Goal: Task Accomplishment & Management: Complete application form

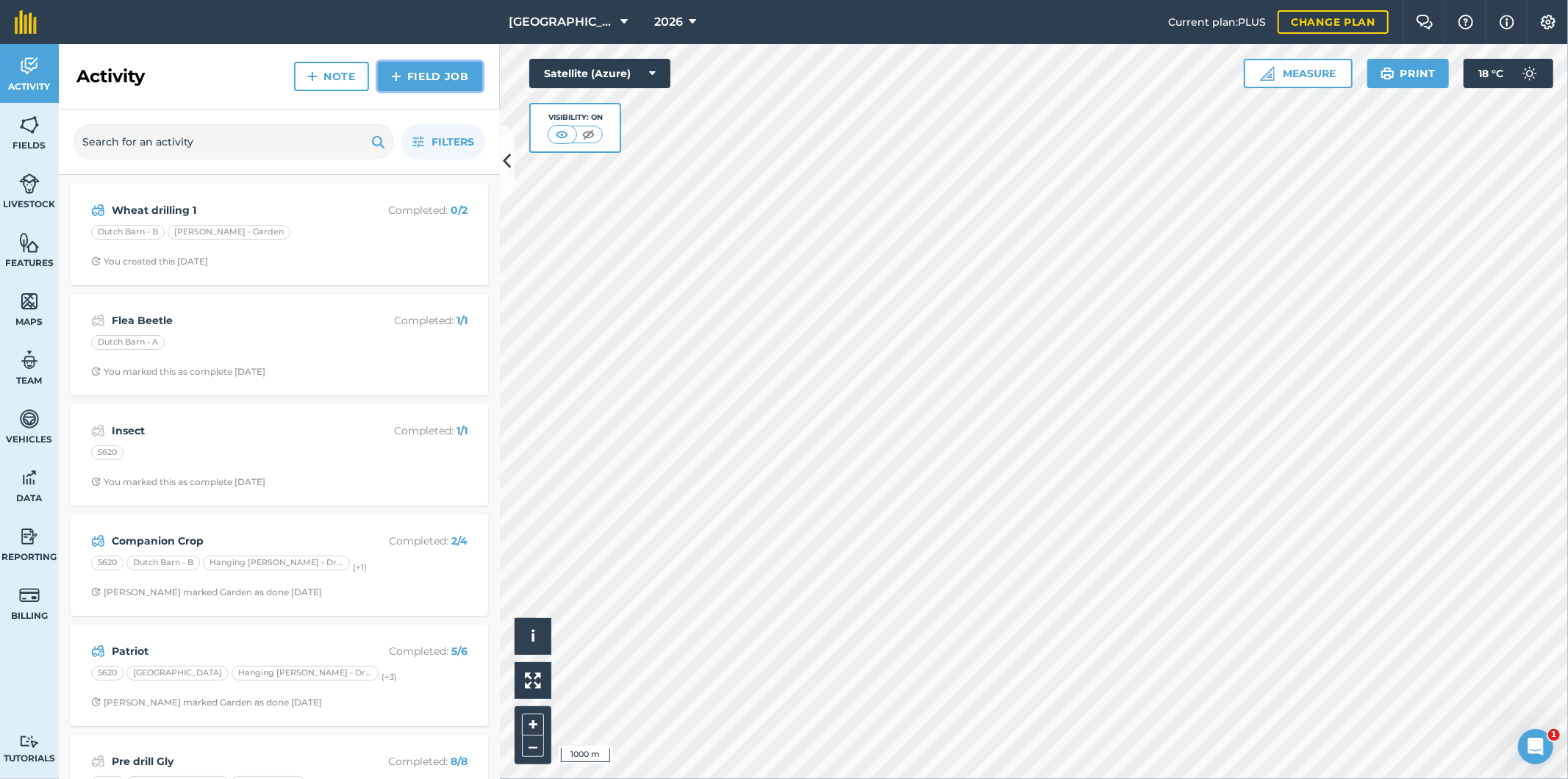
click at [423, 78] on link "Field Job" at bounding box center [430, 77] width 104 height 30
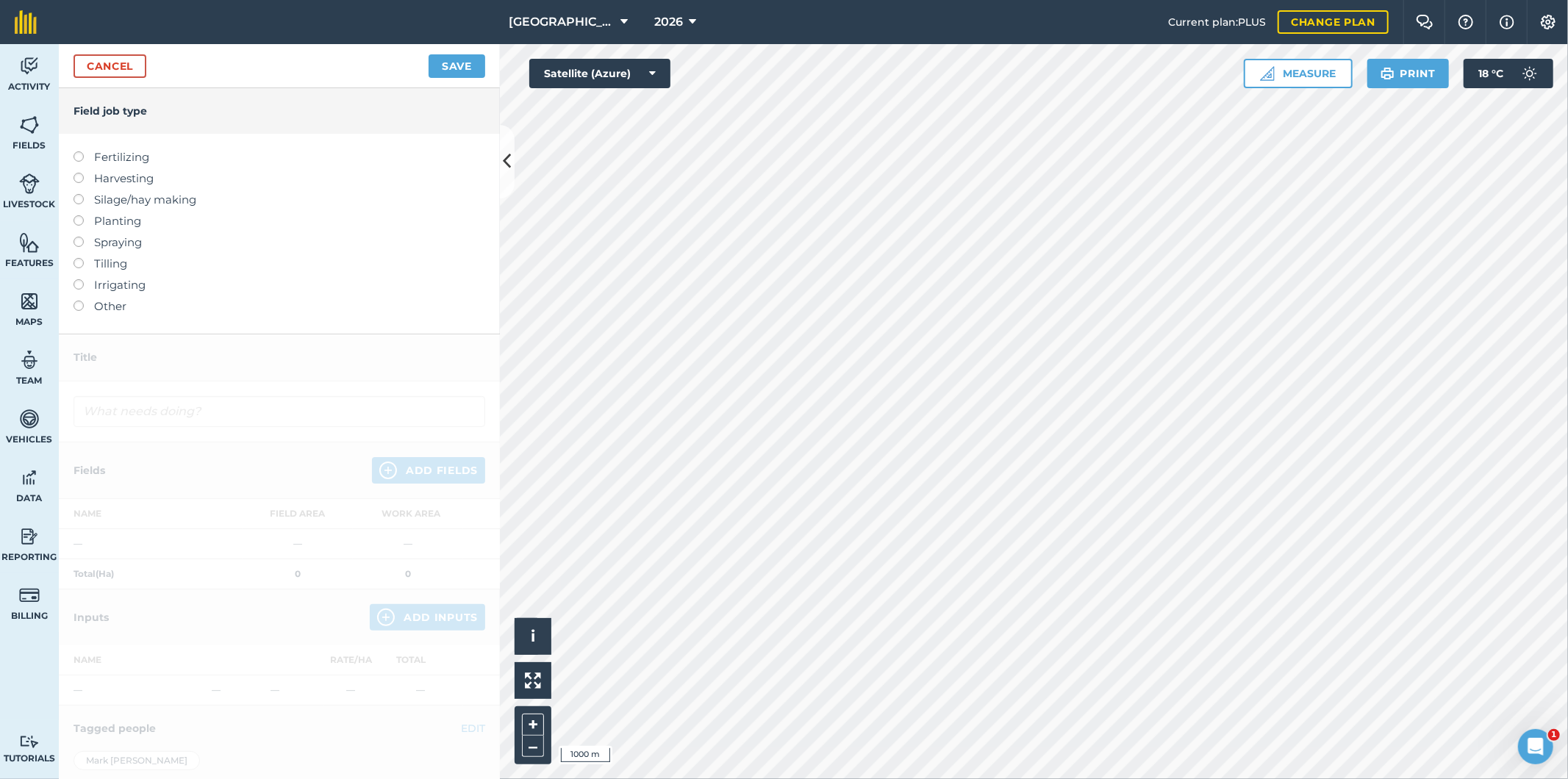
click at [77, 301] on label at bounding box center [83, 301] width 21 height 0
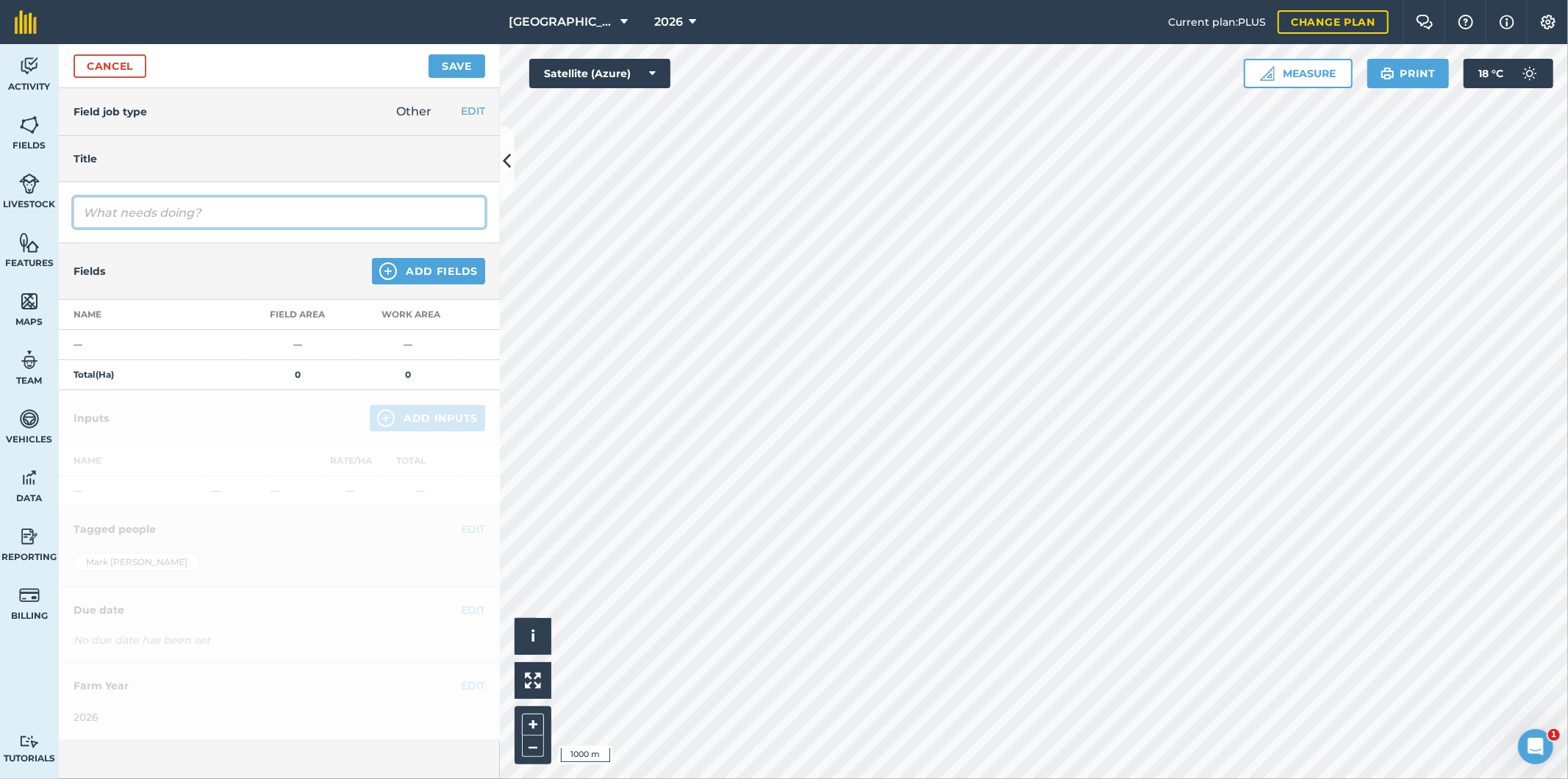
click at [186, 213] on input "text" at bounding box center [279, 211] width 412 height 31
type input "Rolling"
click at [417, 277] on button "Add Fields" at bounding box center [428, 271] width 113 height 26
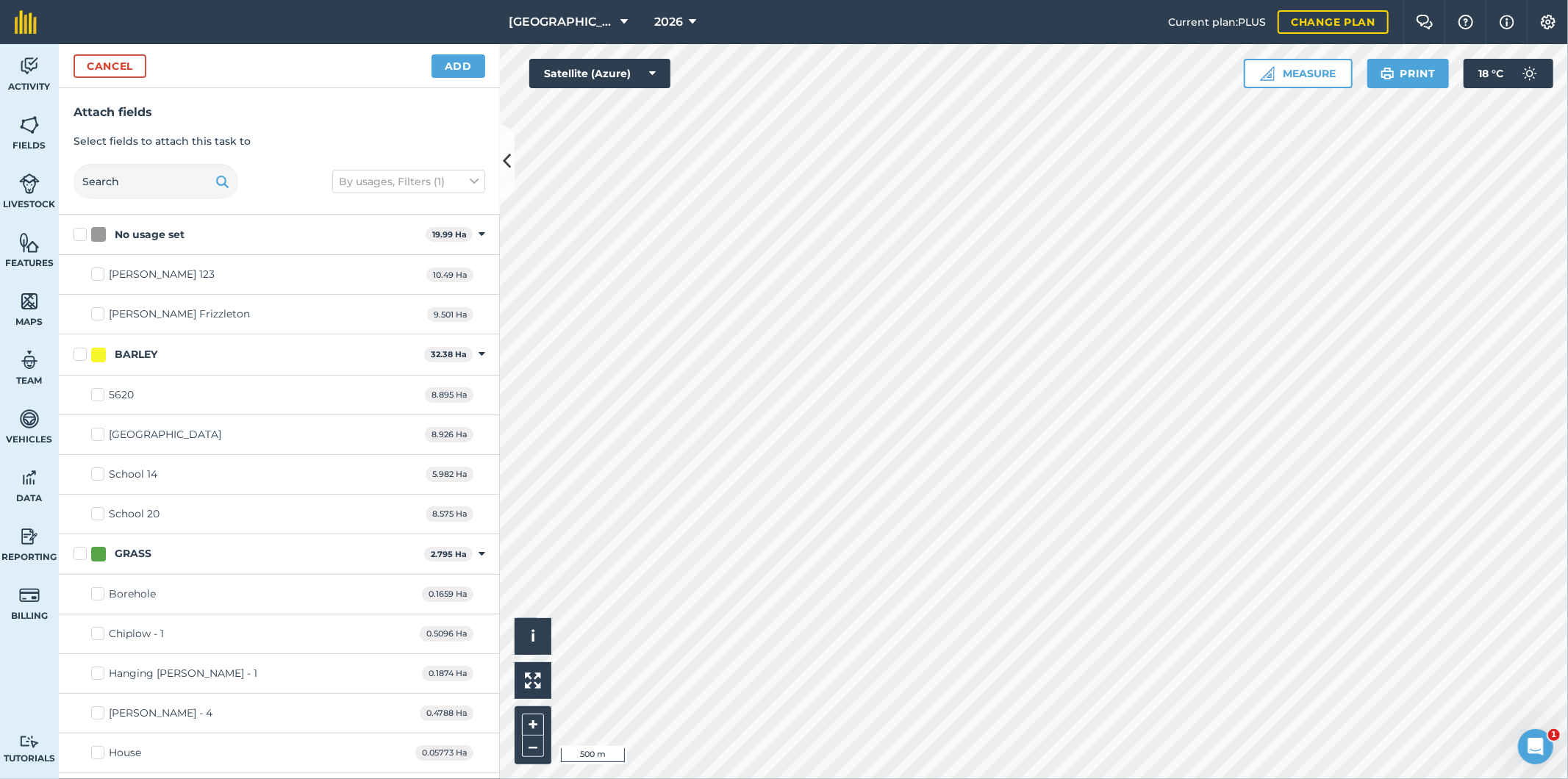
checkbox input "true"
click at [459, 69] on button "Add" at bounding box center [458, 66] width 54 height 23
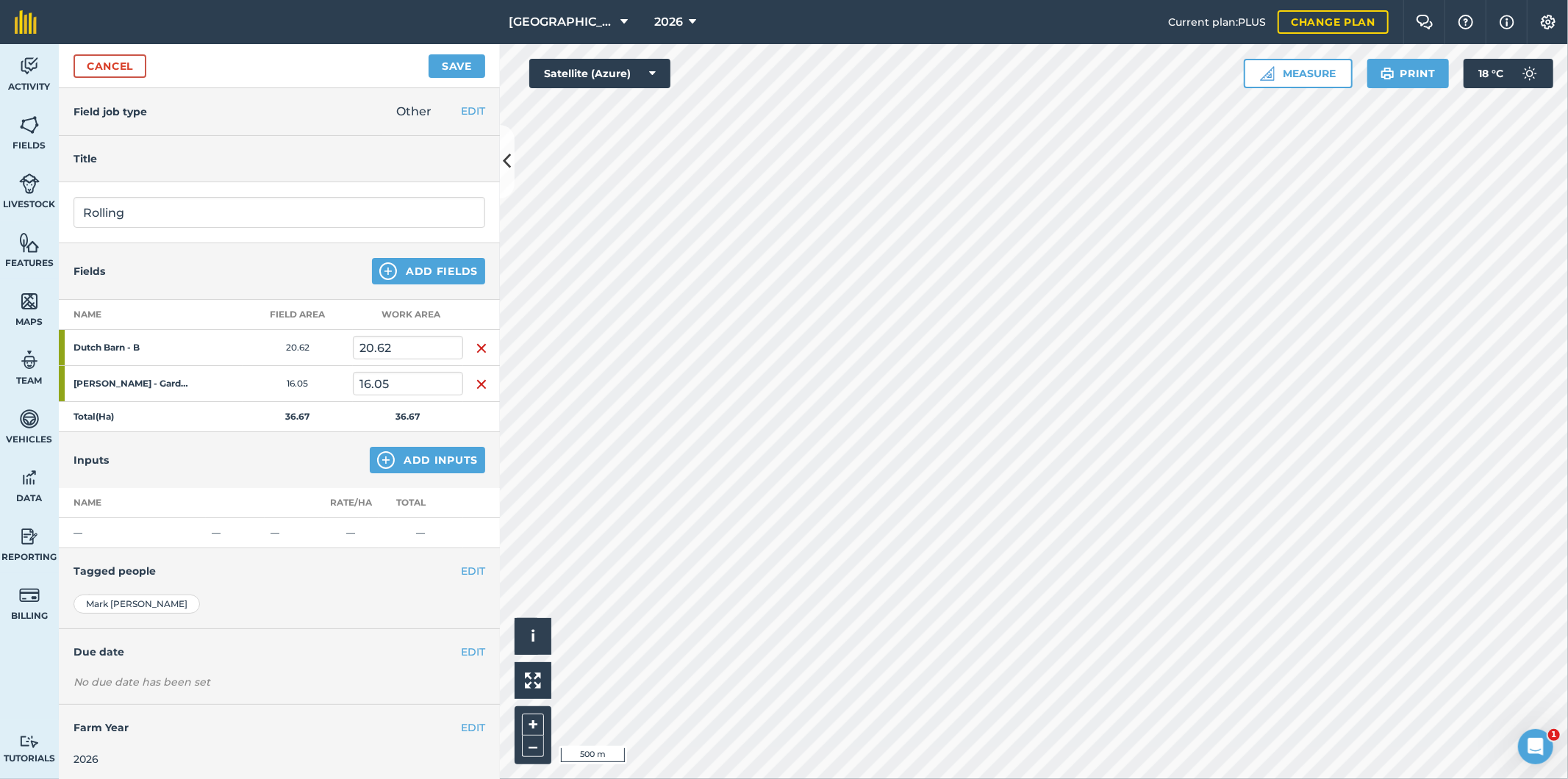
scroll to position [2, 0]
click at [393, 457] on button "Add Inputs" at bounding box center [427, 458] width 116 height 26
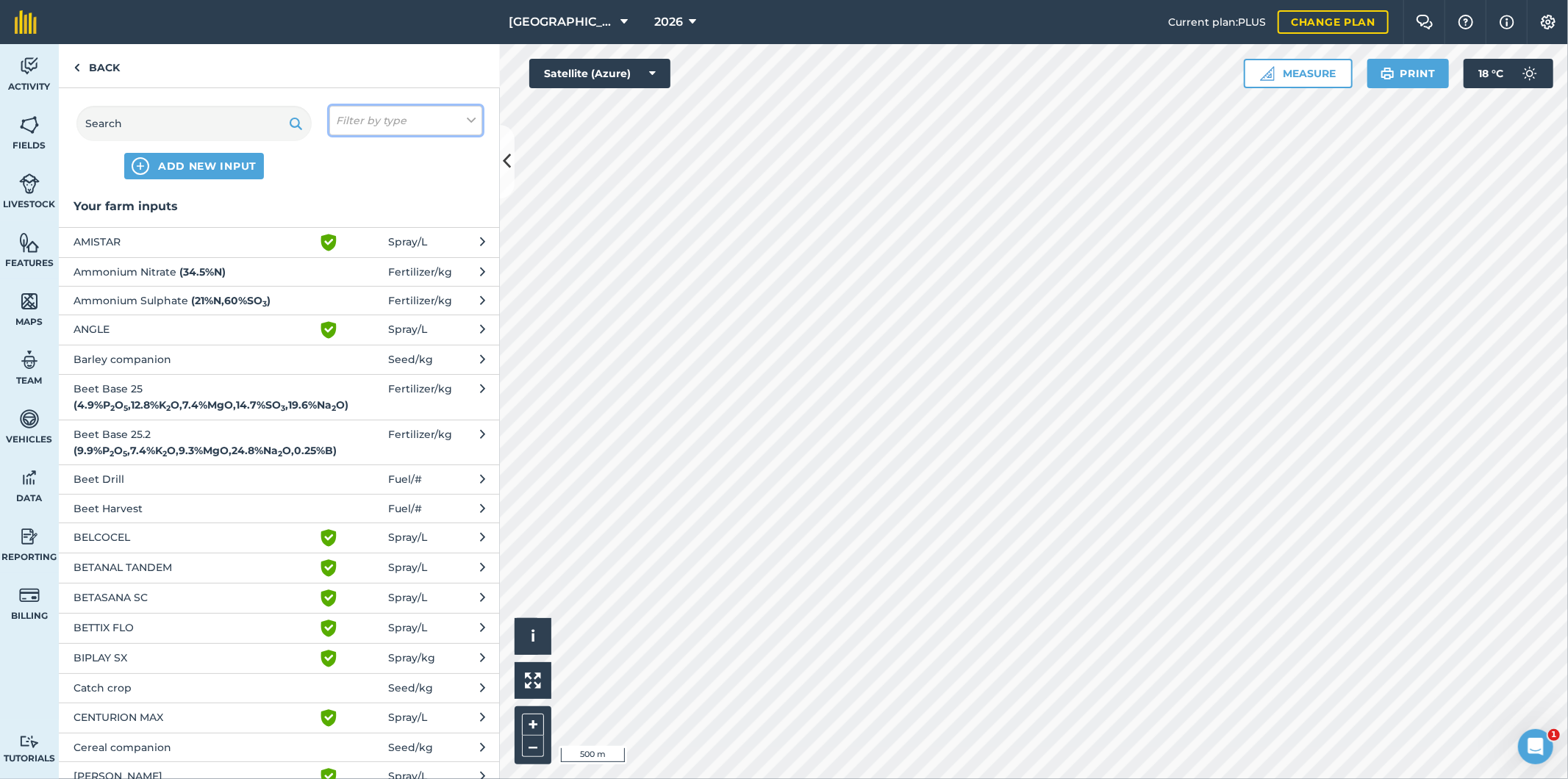
click at [444, 118] on button "Filter by type" at bounding box center [405, 121] width 153 height 30
click at [349, 236] on label "Fuel" at bounding box center [405, 233] width 140 height 16
click at [346, 235] on input "Fuel" at bounding box center [341, 230] width 10 height 10
checkbox input "true"
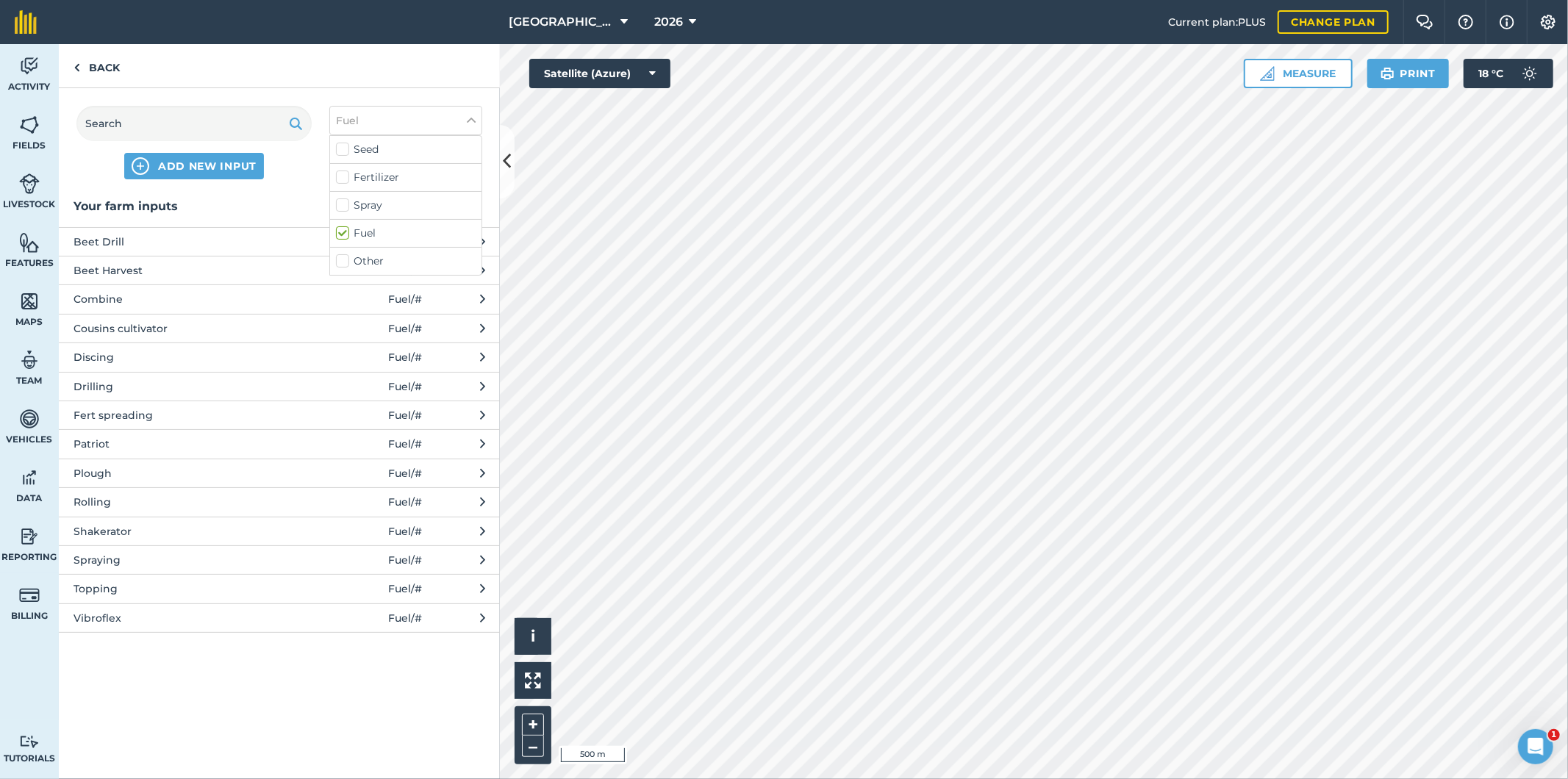
click at [111, 500] on span "Rolling" at bounding box center [193, 502] width 241 height 17
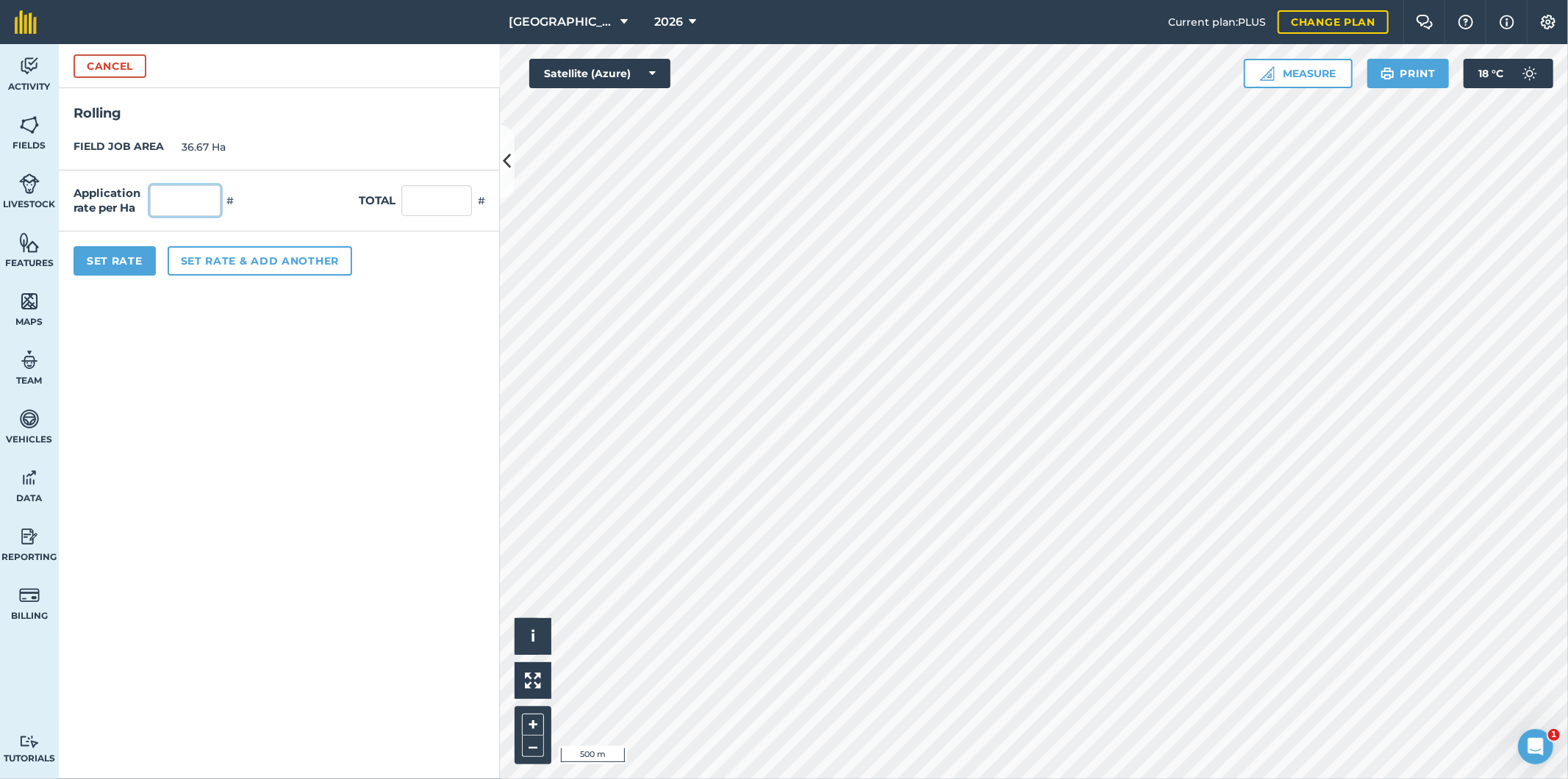
click at [212, 200] on input "text" at bounding box center [184, 200] width 70 height 31
type input "1"
type input "36.67"
click at [127, 269] on button "Set Rate" at bounding box center [115, 261] width 83 height 30
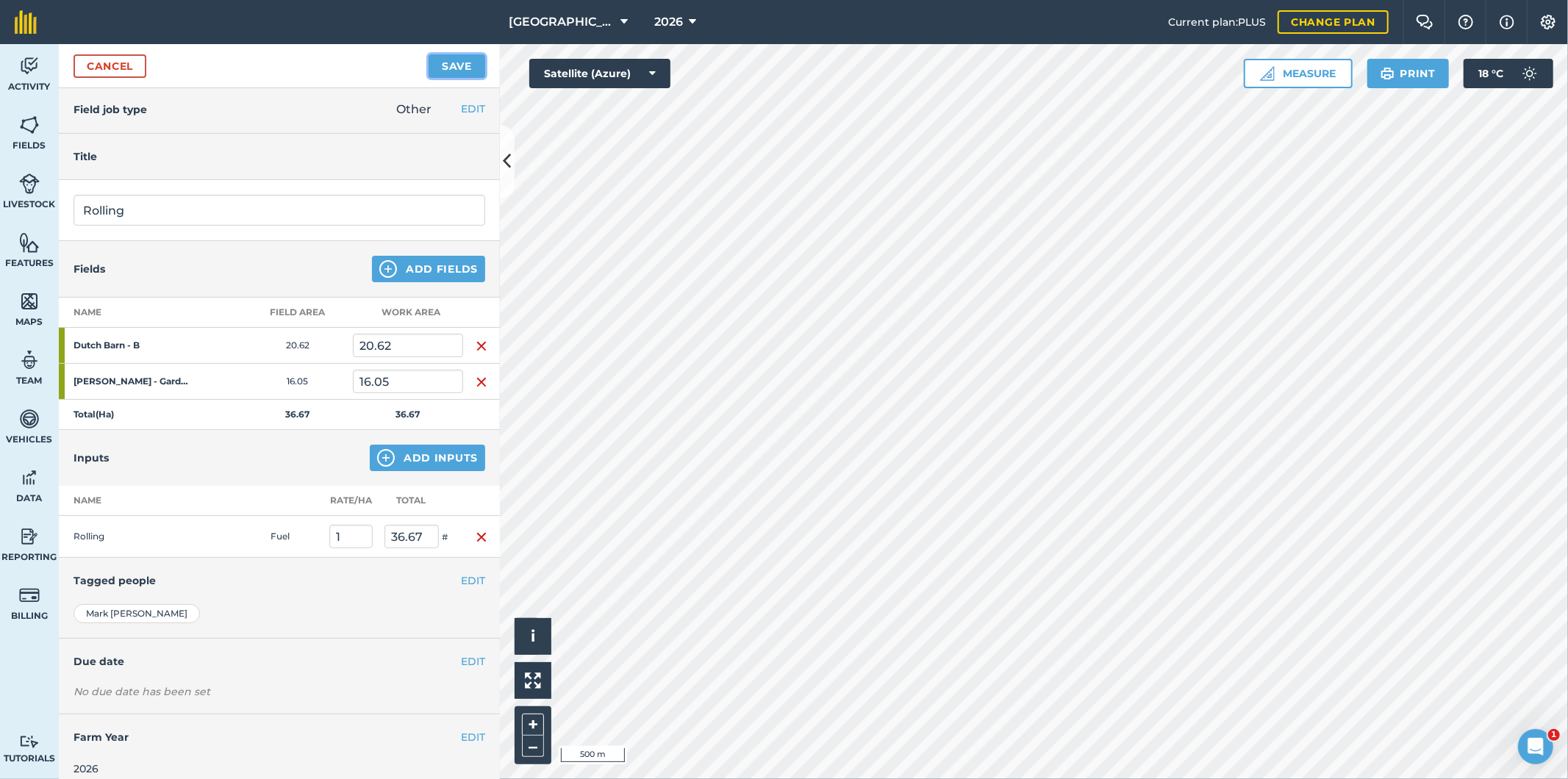
click at [460, 69] on button "Save" at bounding box center [457, 66] width 56 height 23
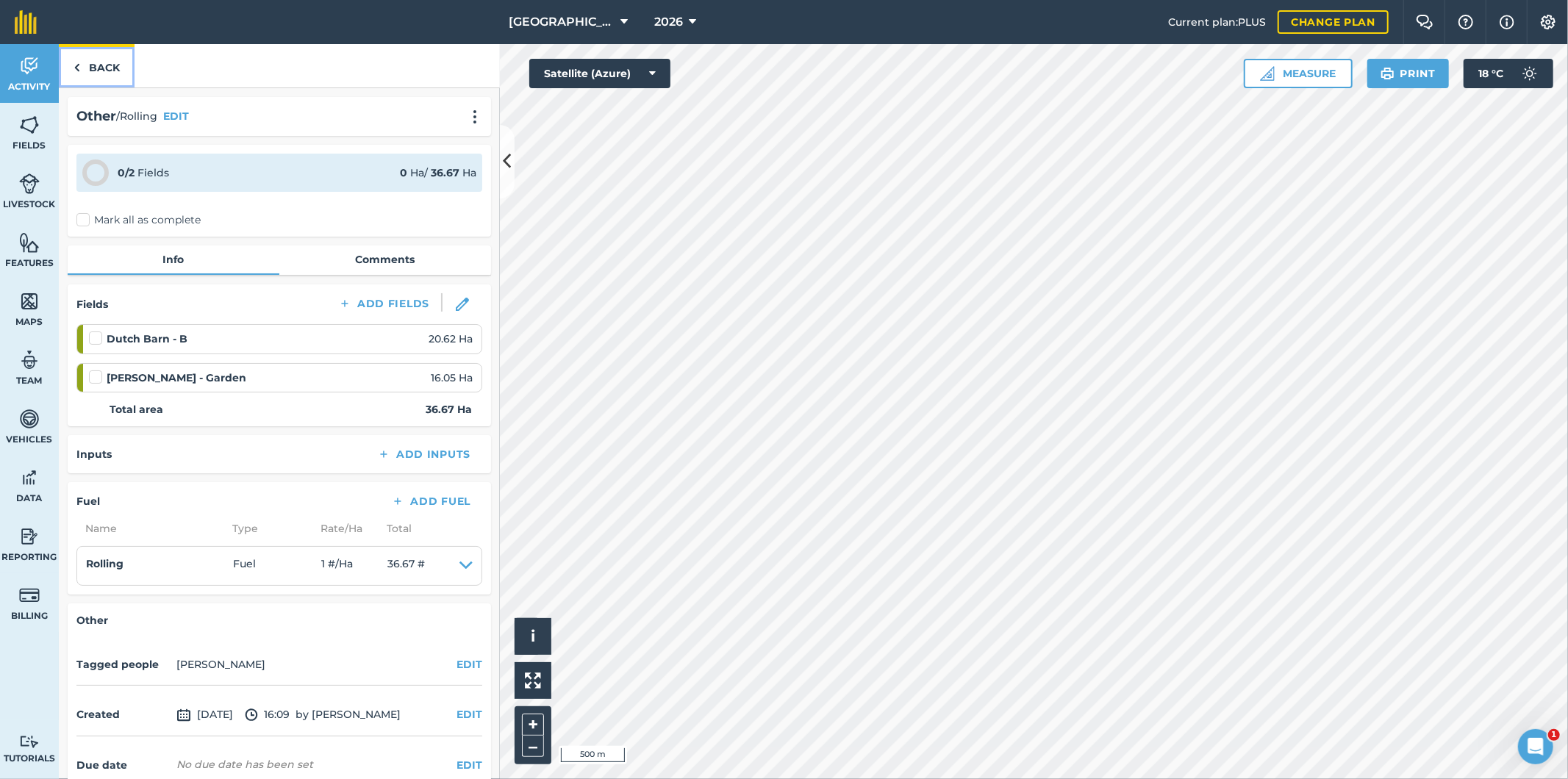
click at [110, 63] on link "Back" at bounding box center [97, 65] width 76 height 43
